Goal: Navigation & Orientation: Find specific page/section

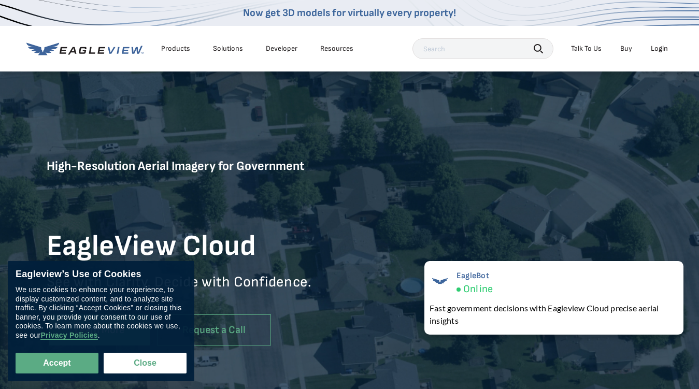
click at [176, 49] on div "Products" at bounding box center [175, 48] width 29 height 9
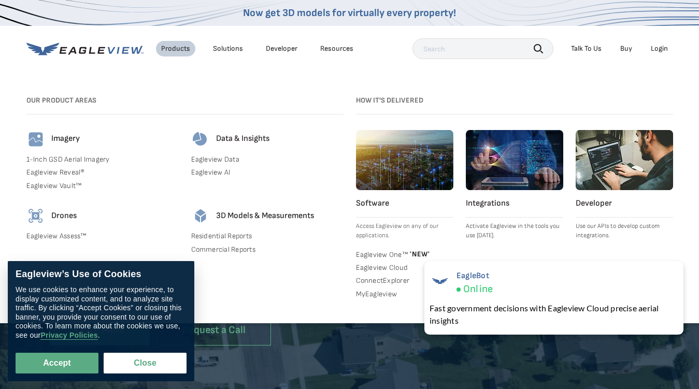
click at [227, 49] on div "Solutions" at bounding box center [228, 48] width 30 height 9
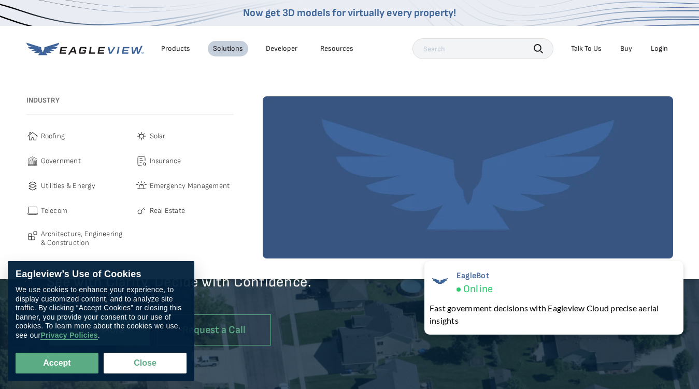
click at [336, 49] on div "Resources" at bounding box center [336, 48] width 33 height 9
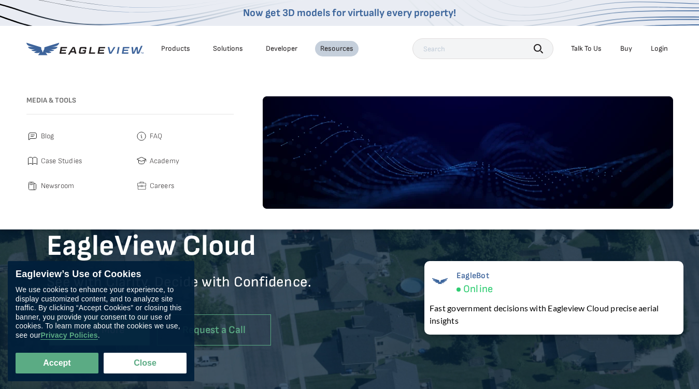
click at [538, 48] on icon "button" at bounding box center [538, 48] width 9 height 9
click at [586, 49] on div "Talk To Us" at bounding box center [586, 48] width 31 height 9
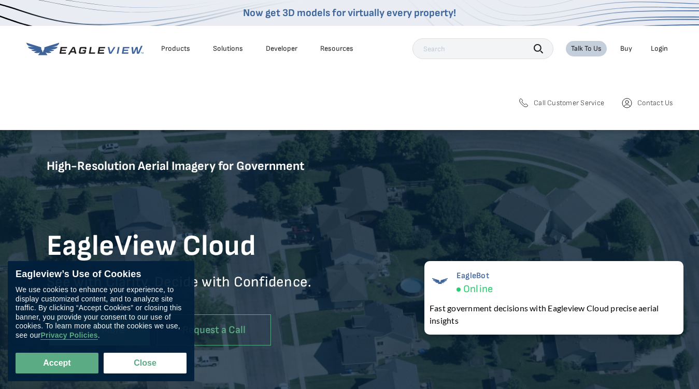
click at [659, 49] on div "Login" at bounding box center [659, 48] width 17 height 9
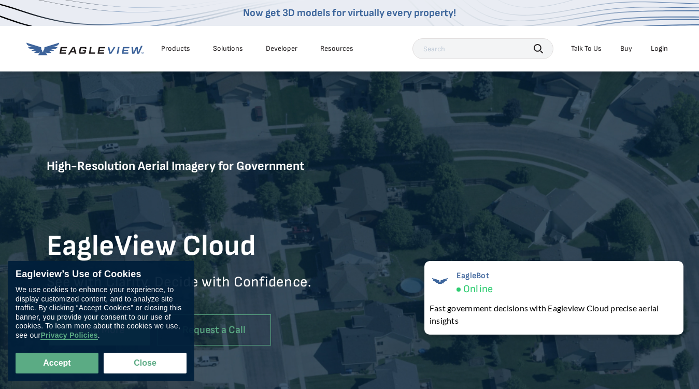
click at [57, 363] on button "Accept" at bounding box center [57, 363] width 83 height 21
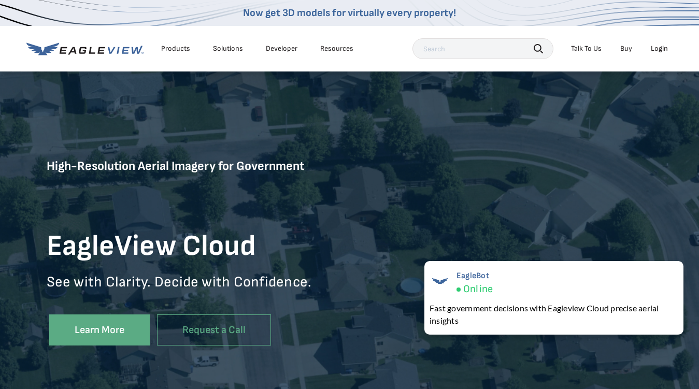
click at [145, 363] on button "Close" at bounding box center [143, 361] width 79 height 20
checkbox input "false"
click at [554, 298] on div "EagleBot Online Fast government decisions with Eagleview Cloud precise aerial i…" at bounding box center [553, 298] width 259 height 74
